Goal: Information Seeking & Learning: Find specific page/section

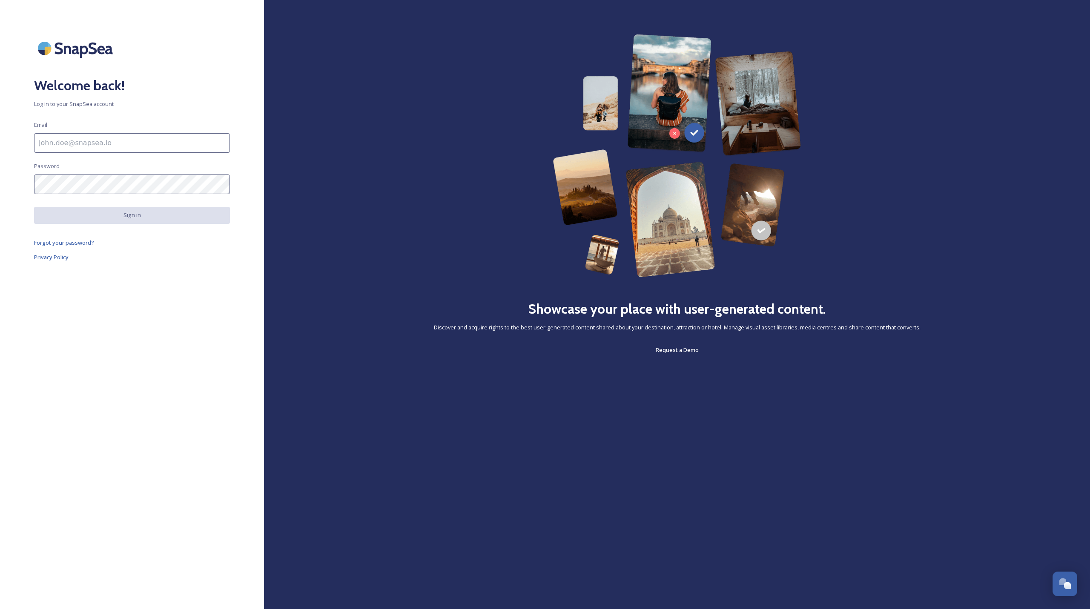
click at [182, 147] on input at bounding box center [132, 143] width 196 height 20
paste input "[EMAIL_ADDRESS][DOMAIN_NAME]"
type input "[EMAIL_ADDRESS][DOMAIN_NAME]"
click at [118, 214] on button "Sign in" at bounding box center [132, 215] width 196 height 17
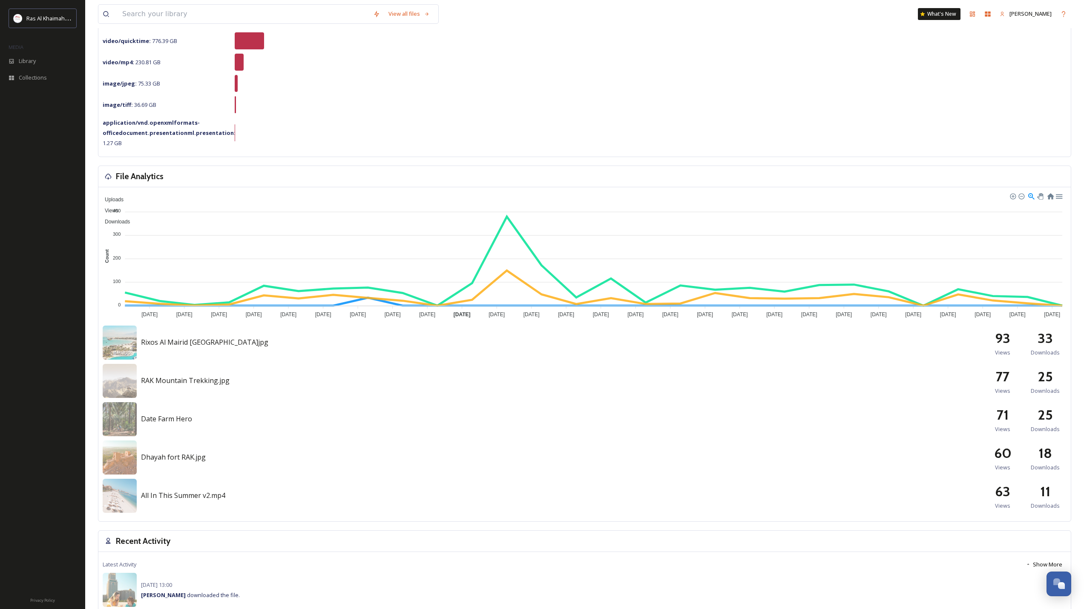
scroll to position [128, 0]
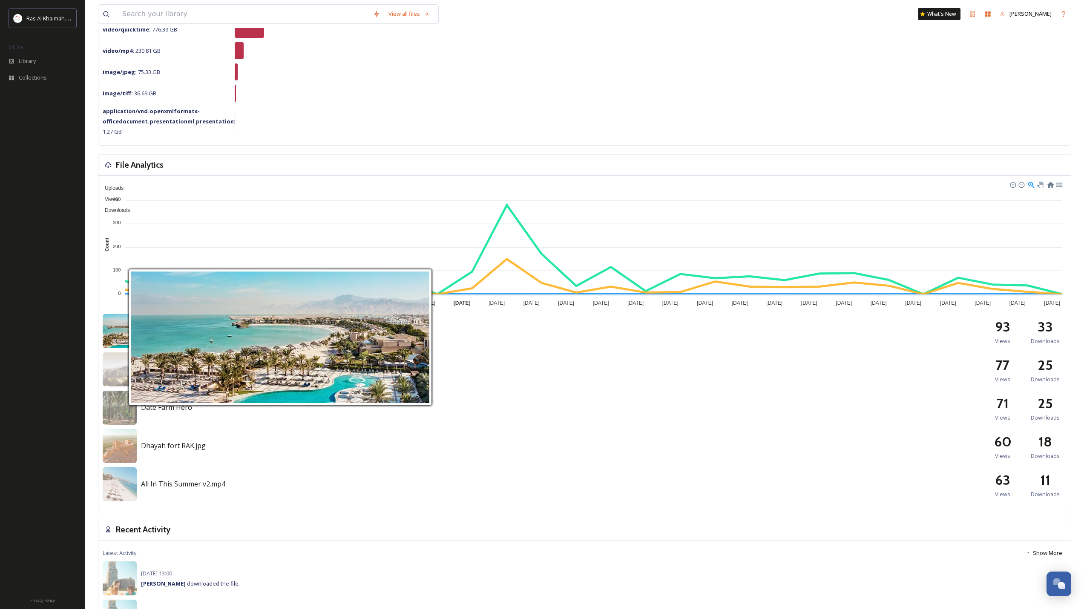
click at [121, 333] on img at bounding box center [120, 331] width 34 height 34
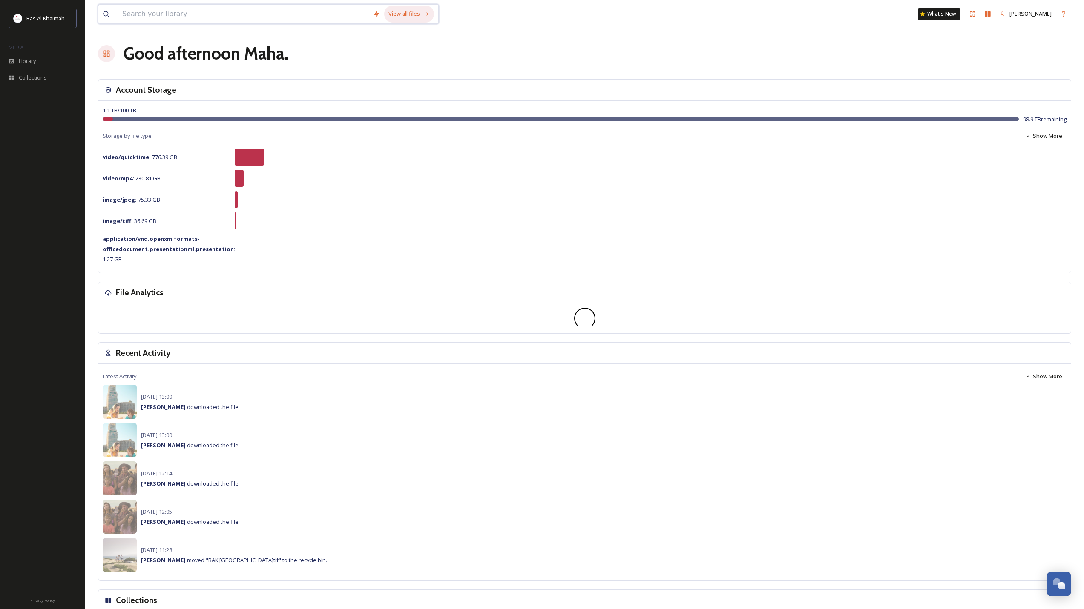
click at [408, 12] on div "View all files" at bounding box center [409, 14] width 50 height 17
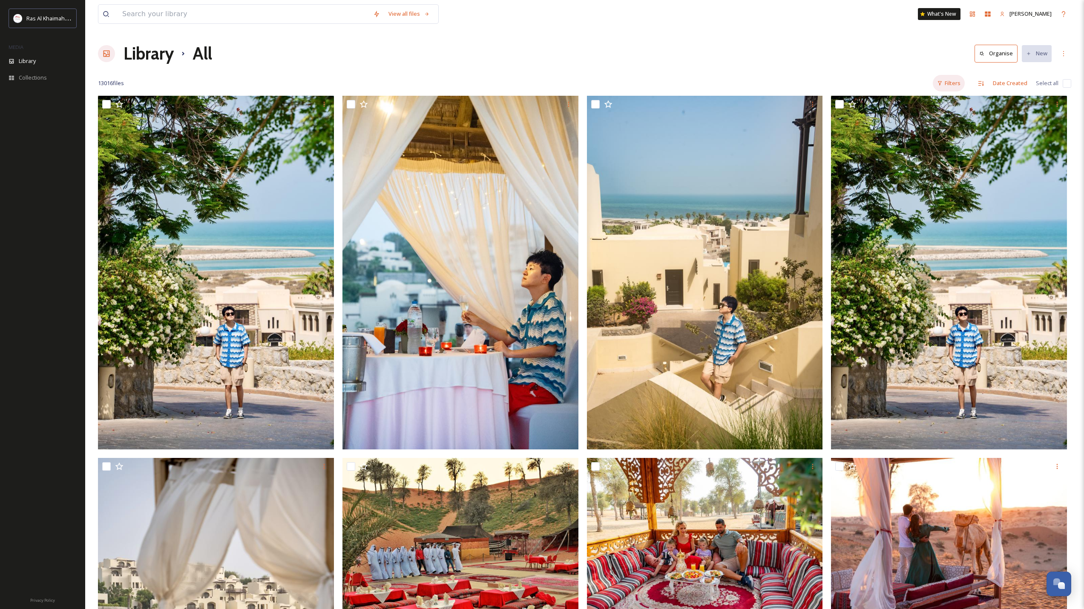
click at [955, 78] on div "Filters" at bounding box center [949, 83] width 32 height 17
click at [29, 77] on span "Collections" at bounding box center [33, 78] width 28 height 8
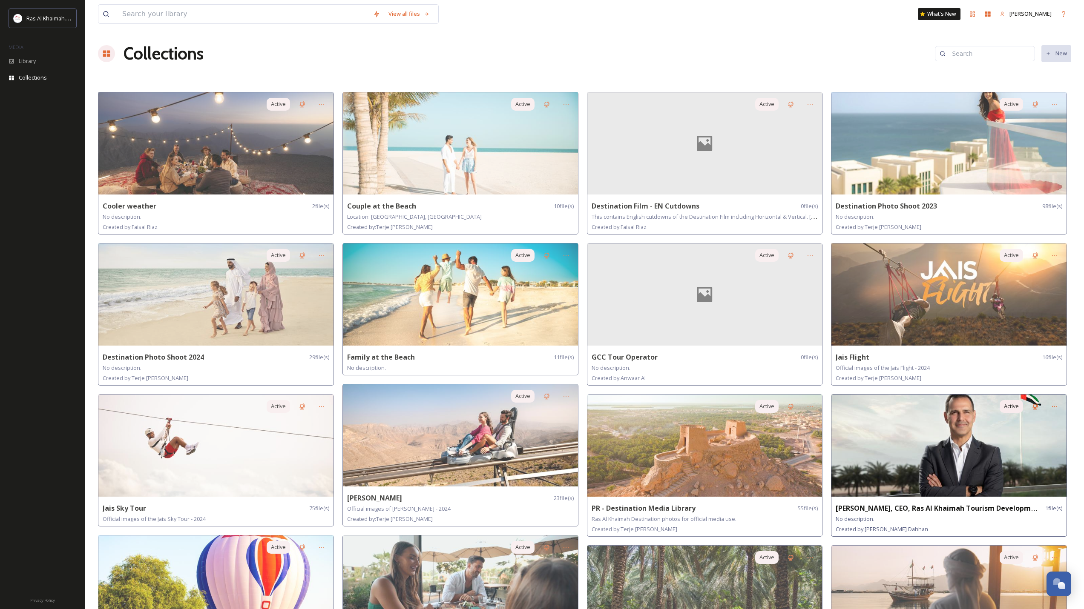
click at [894, 427] on img at bounding box center [948, 446] width 235 height 102
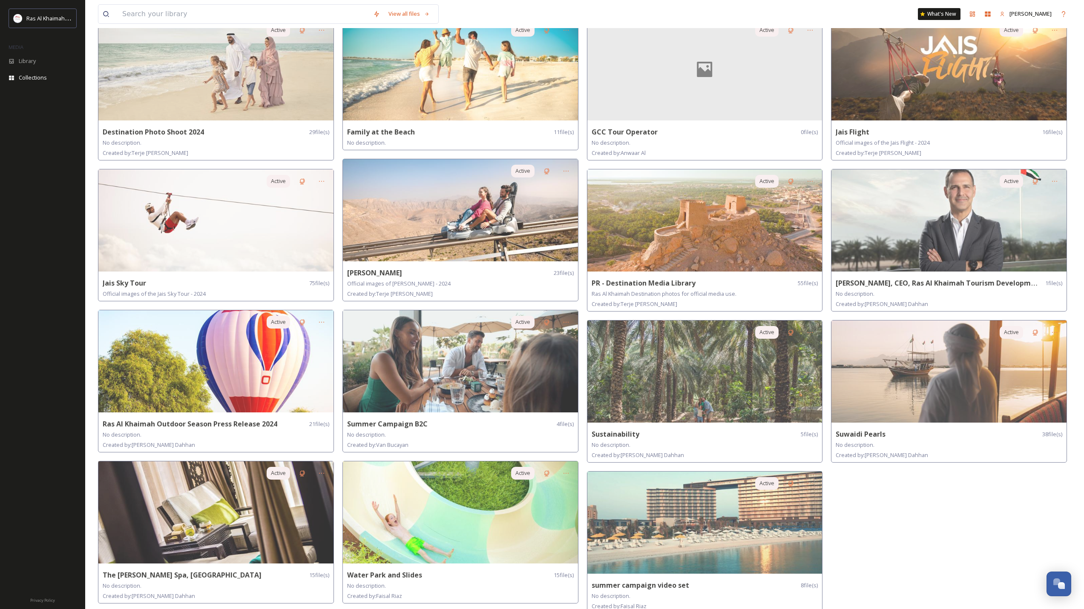
scroll to position [232, 0]
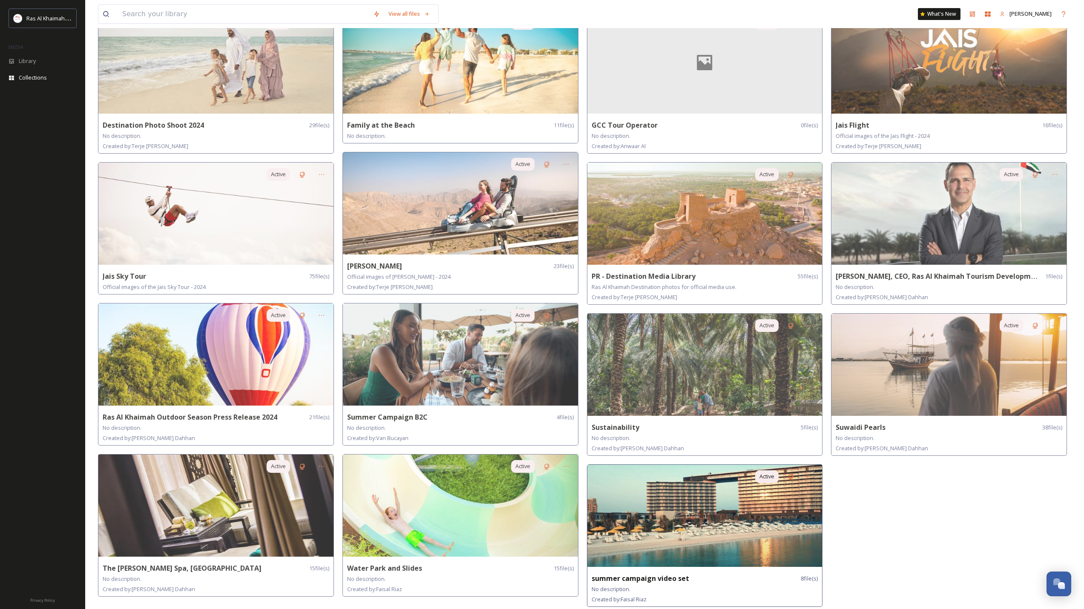
click at [658, 498] on img at bounding box center [704, 516] width 235 height 102
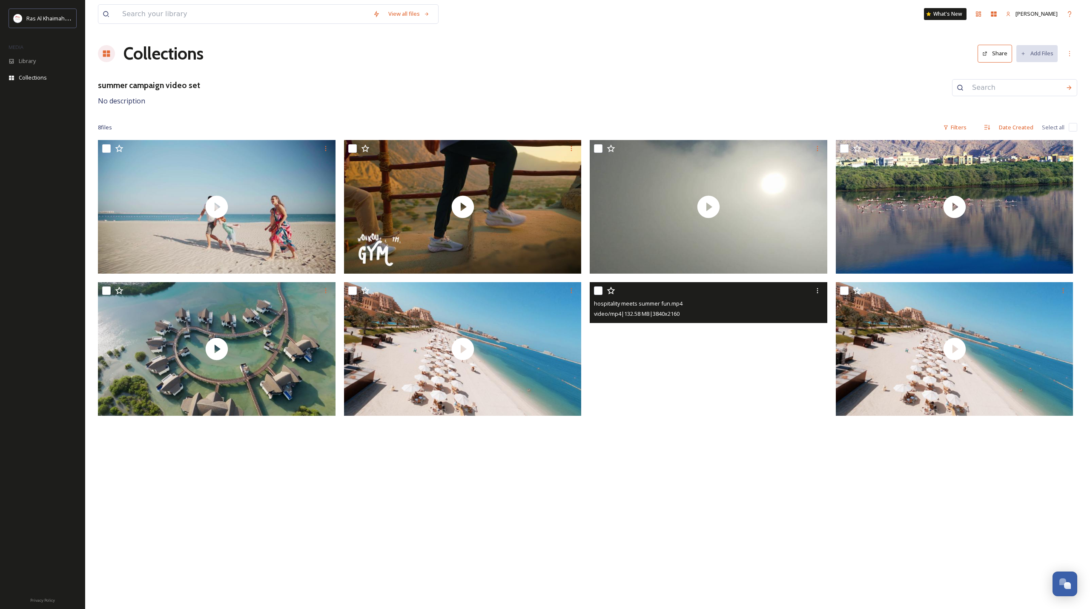
click at [684, 364] on video "hospitality meets summer fun.mp4" at bounding box center [709, 349] width 238 height 134
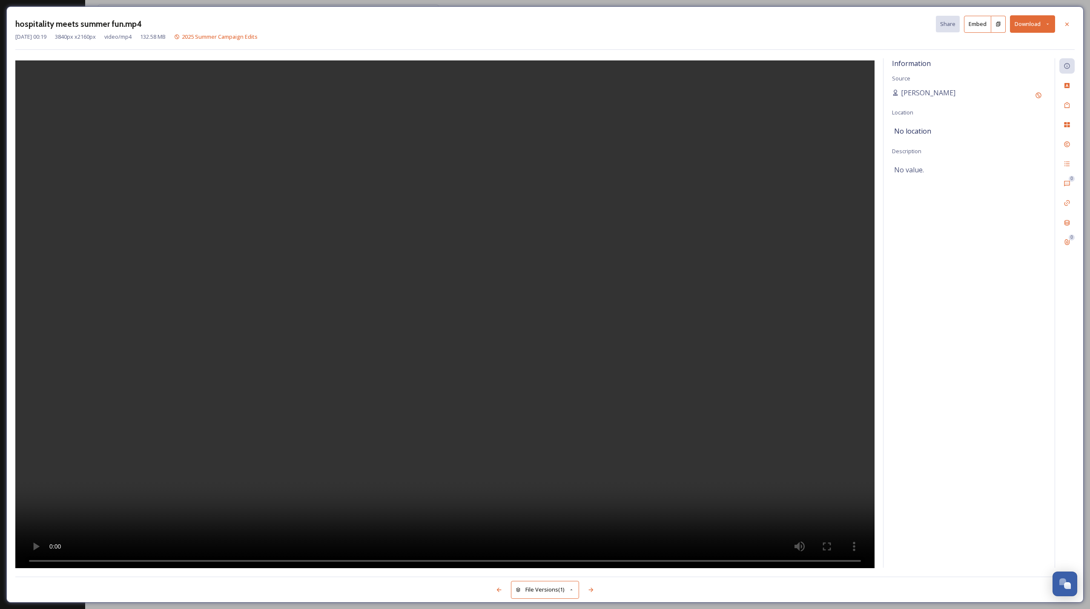
click at [0, 51] on div "hospitality meets summer fun.mp4 Share Embed Download Feb 13 2025 00:19 3840 px…" at bounding box center [545, 304] width 1090 height 609
click at [1068, 24] on icon at bounding box center [1067, 24] width 7 height 7
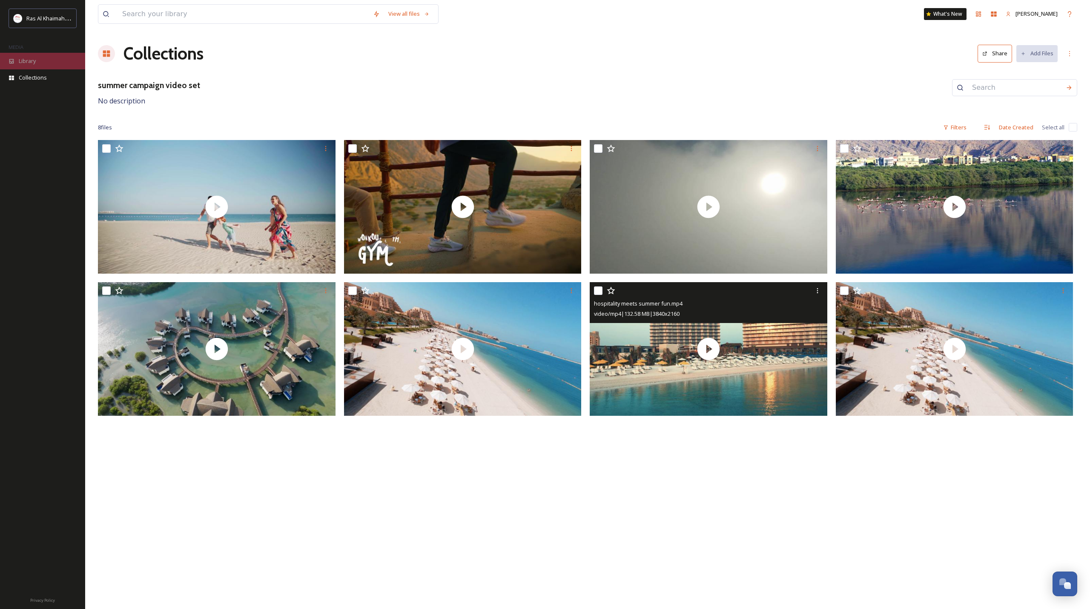
click at [46, 60] on div "Library" at bounding box center [42, 61] width 85 height 17
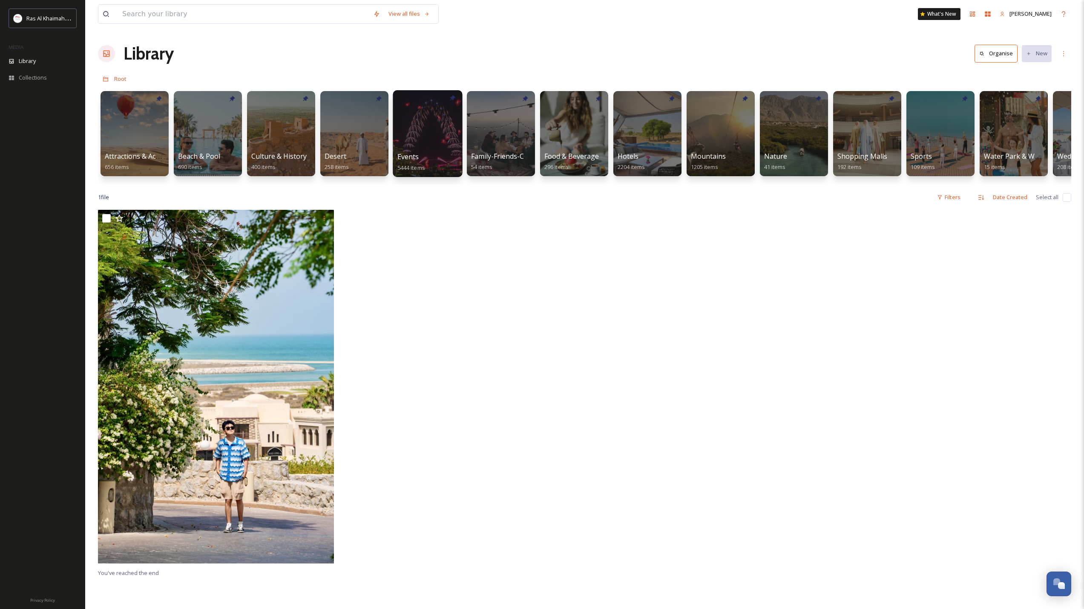
click at [444, 123] on div at bounding box center [427, 133] width 69 height 87
click at [164, 12] on input at bounding box center [243, 14] width 251 height 19
type input "rak"
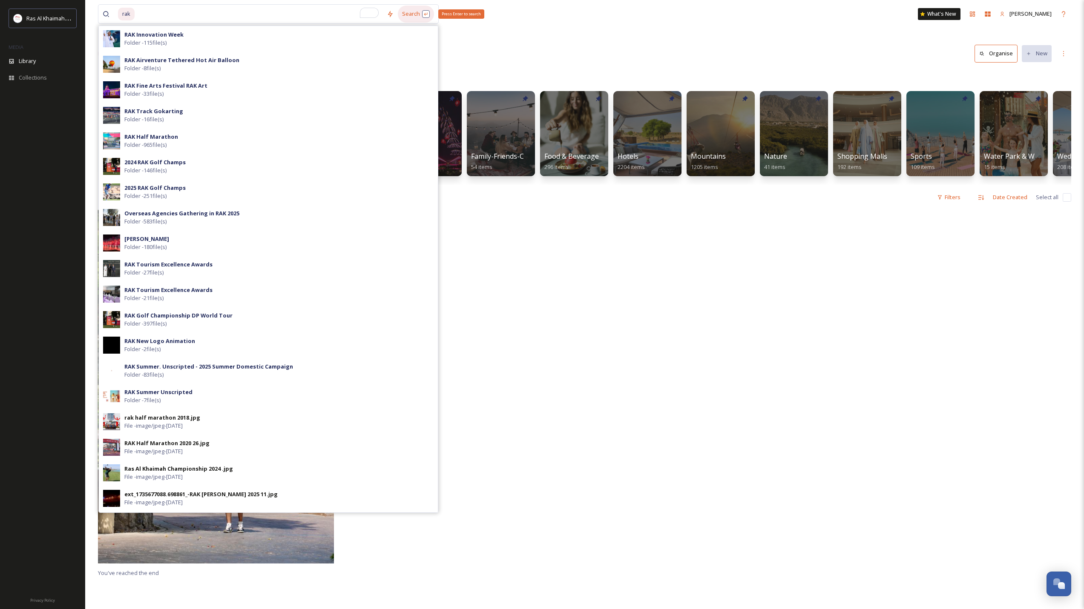
click at [410, 11] on div "Search Press Enter to search" at bounding box center [416, 14] width 36 height 17
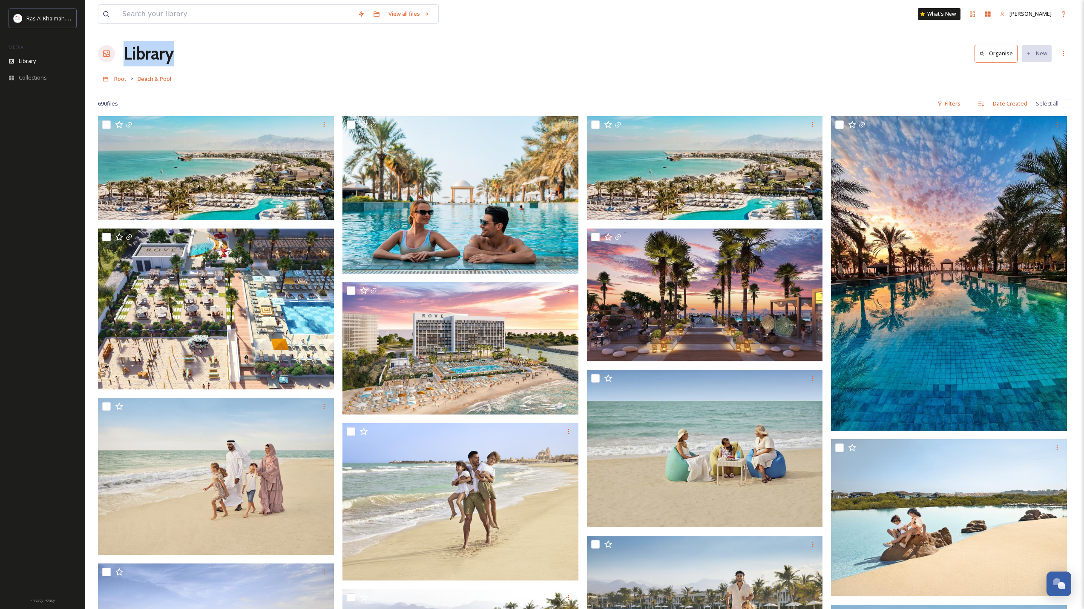
drag, startPoint x: 195, startPoint y: 52, endPoint x: 127, endPoint y: 52, distance: 68.1
click at [127, 52] on div "Library Organise New" at bounding box center [584, 54] width 973 height 26
click at [127, 52] on h1 "Library" at bounding box center [148, 54] width 50 height 26
